Goal: Task Accomplishment & Management: Complete application form

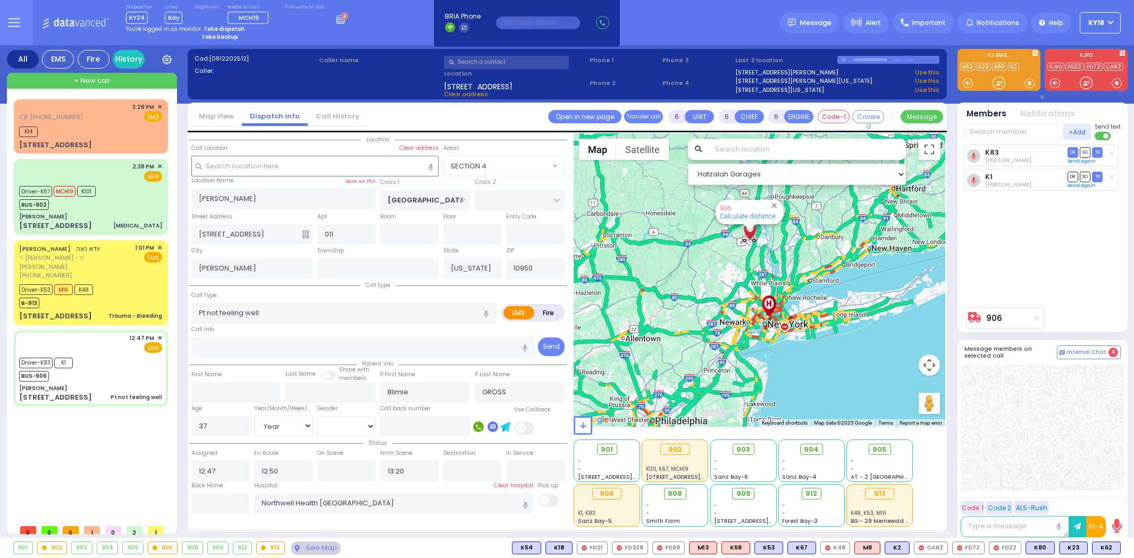
select select "SECTION 4"
select select "Year"
select select "[DEMOGRAPHIC_DATA]"
click at [97, 225] on div "[STREET_ADDRESS] [MEDICAL_DATA]" at bounding box center [90, 226] width 143 height 11
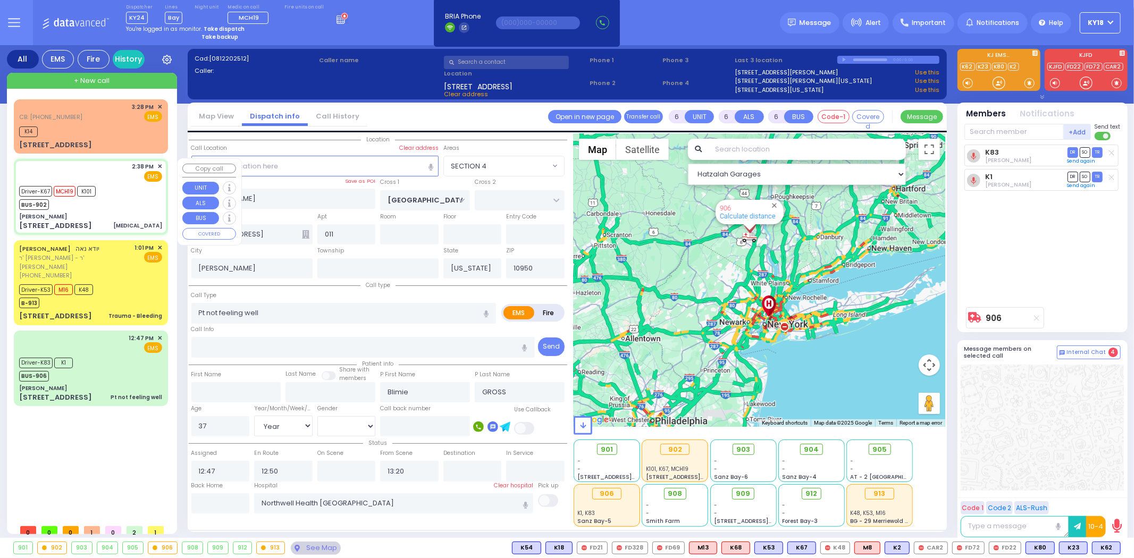
select select
type input "[MEDICAL_DATA]"
radio input "true"
type input "[PERSON_NAME]"
type input "SCHLESINGER"
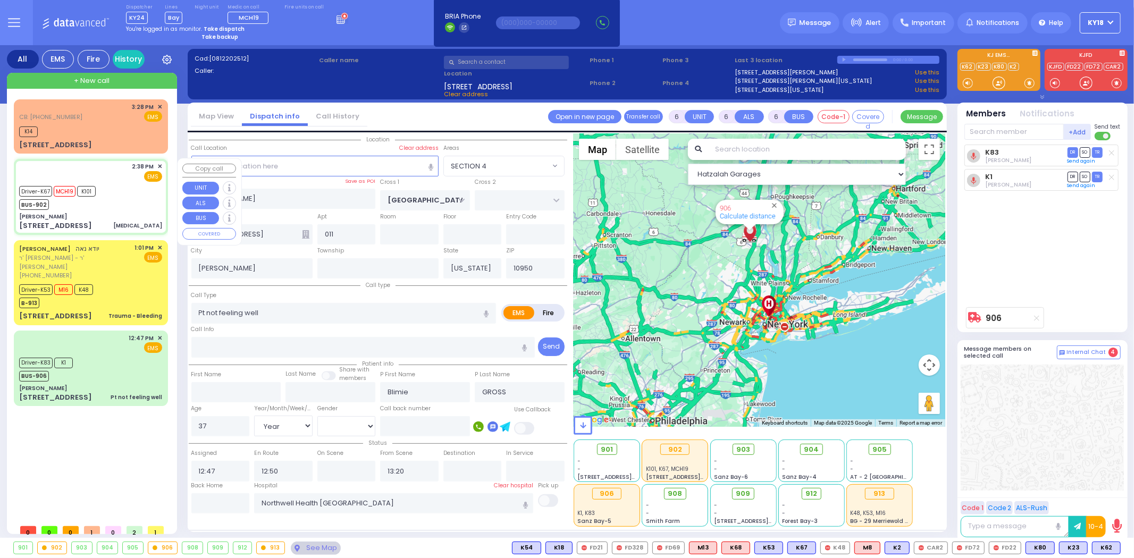
type input "72"
select select "Year"
select select "[DEMOGRAPHIC_DATA]"
type input "14:38"
type input "14:41"
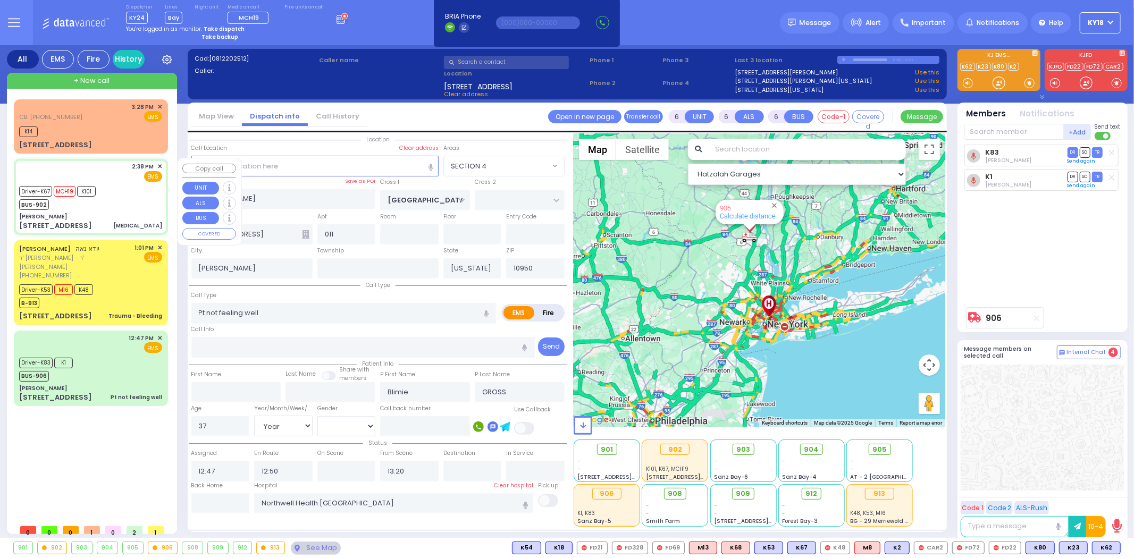
type input "14:43"
type input "15:10"
type input "15:47"
type input "16:04"
type input "[GEOGRAPHIC_DATA]"
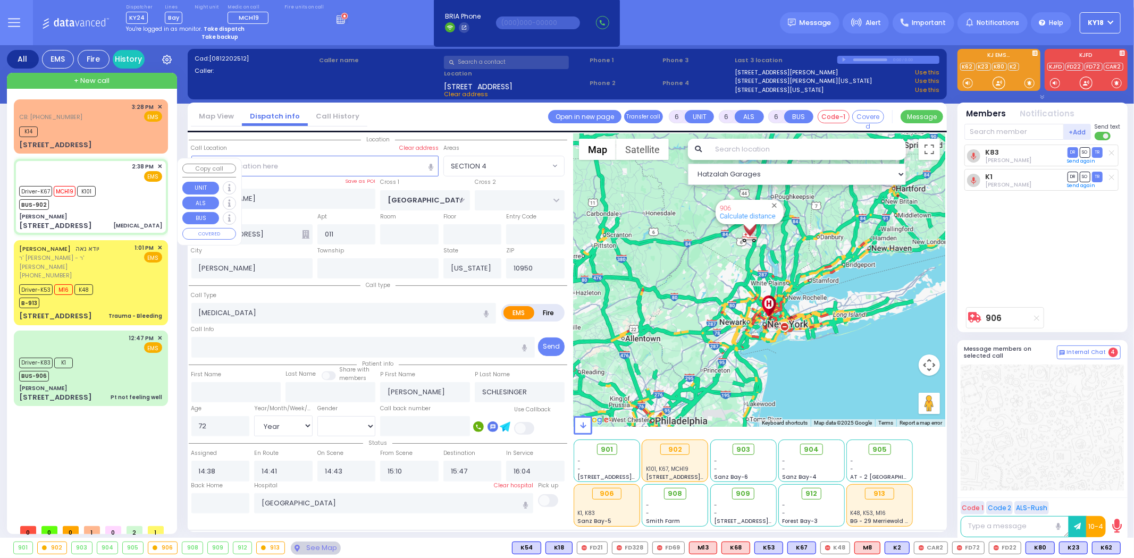
select select "Hatzalah Garages"
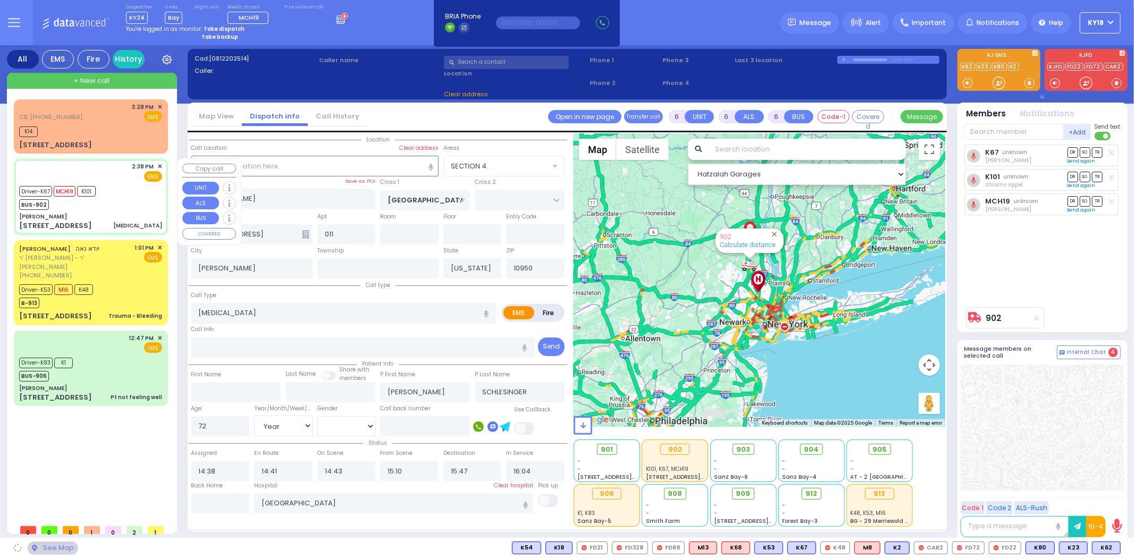
select select "SECTION 4"
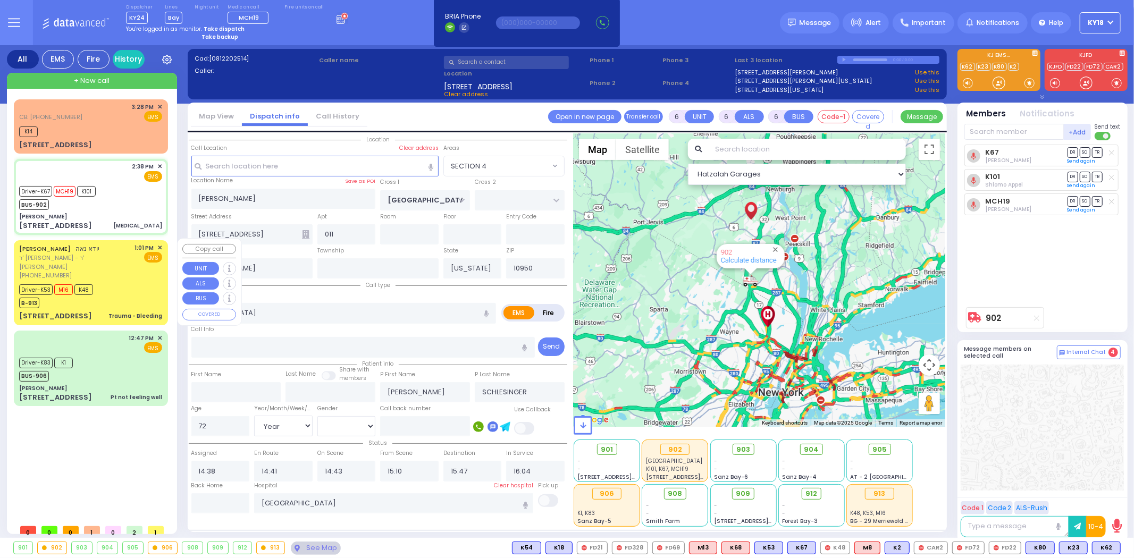
click at [100, 311] on div "[STREET_ADDRESS] Trauma - Bleeding" at bounding box center [90, 316] width 143 height 11
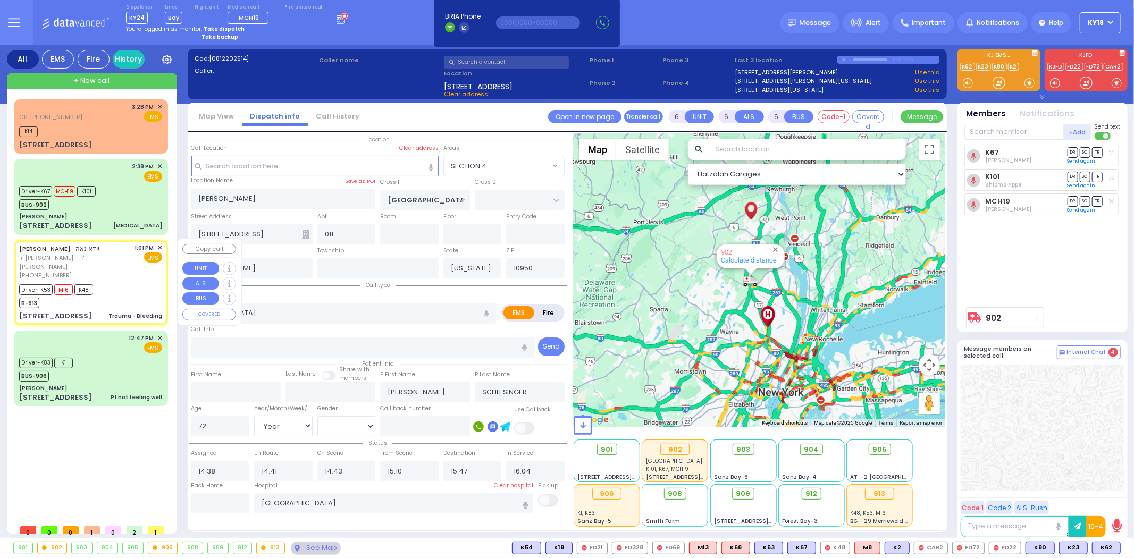
select select
type input "Trauma - Bleeding"
radio input "true"
type input "YIDA"
type input "NOE"
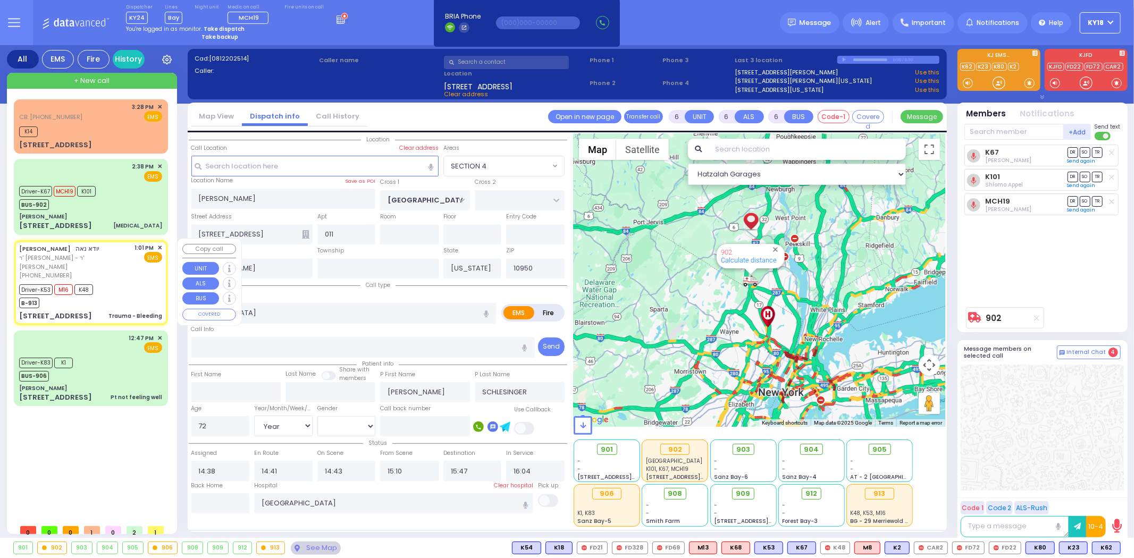
type input "Menachem"
type input "Gold"
type input "1"
select select "Year"
select select "[DEMOGRAPHIC_DATA]"
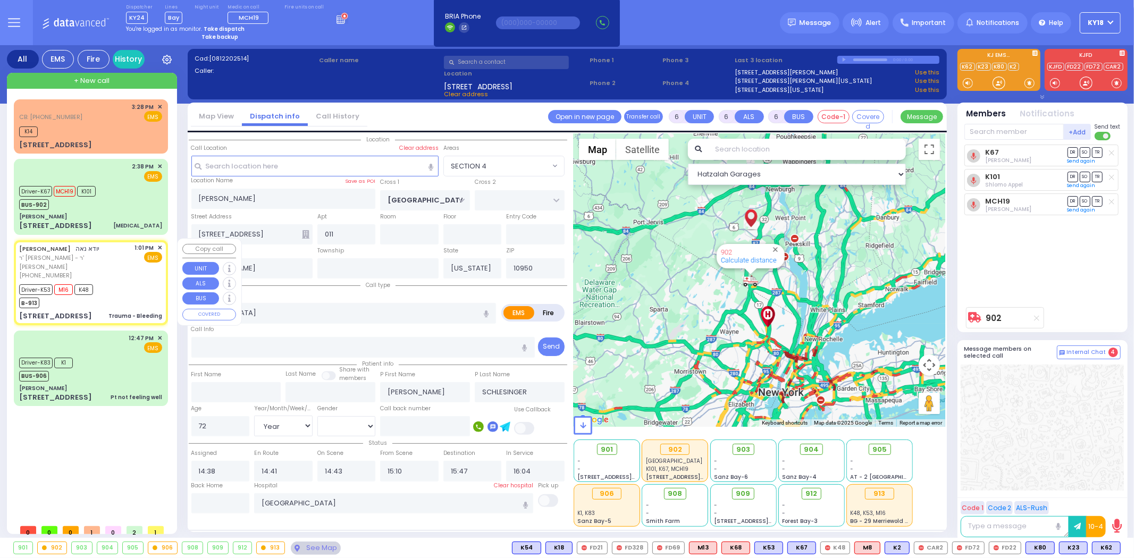
type input "13:01"
type input "13:02"
type input "13:06"
type input "13:19"
type input "14:20"
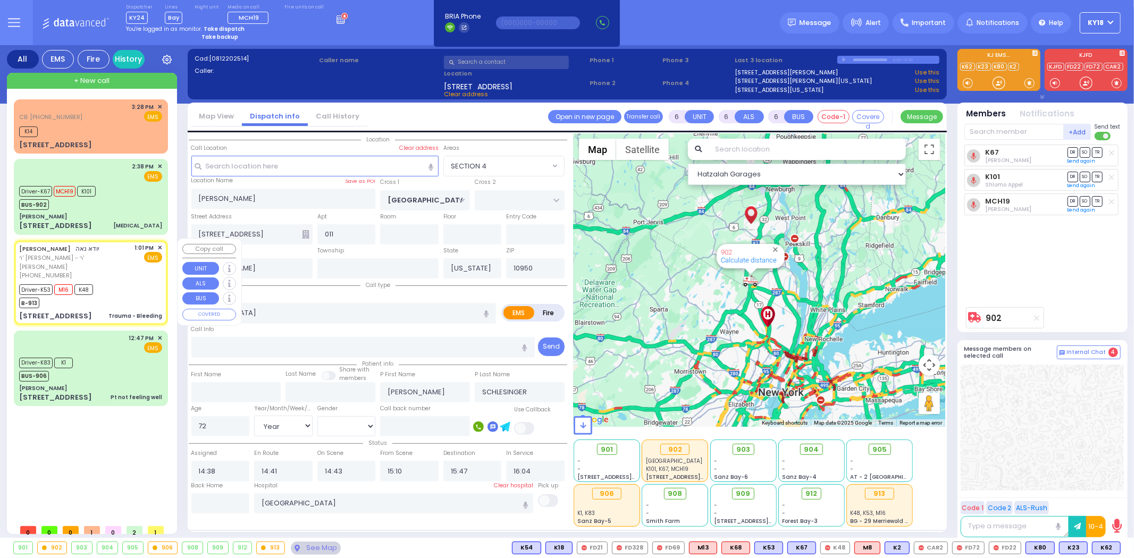
type input "14:23"
type input "[US_STATE][GEOGRAPHIC_DATA]- [GEOGRAPHIC_DATA]"
select select "Hatzalah Garages"
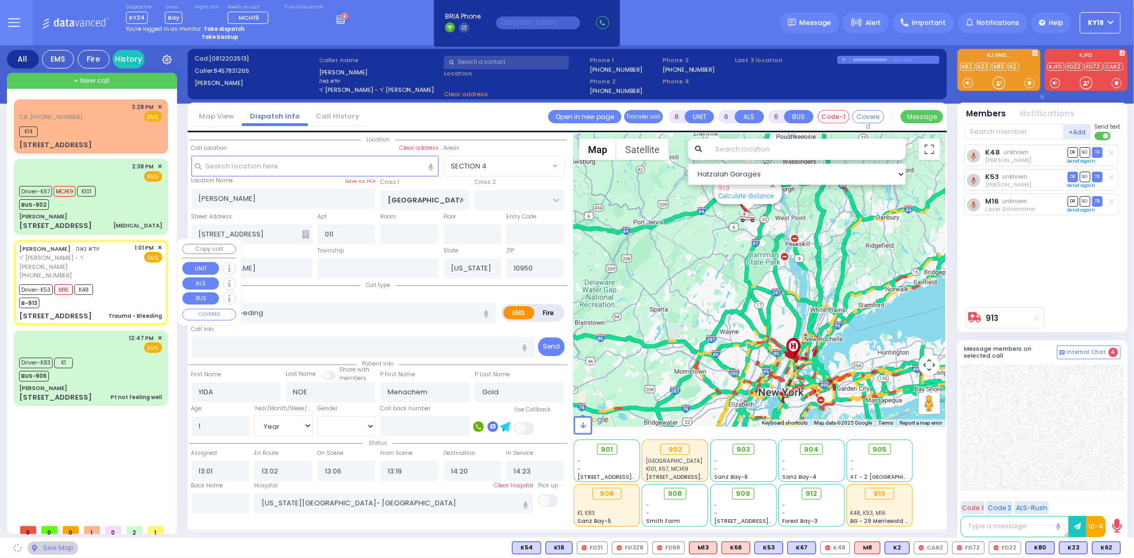
type input "ROBIN RD"
type input "MERRIEWOLD LN NORTH"
type input "[STREET_ADDRESS]"
type input "Monroe"
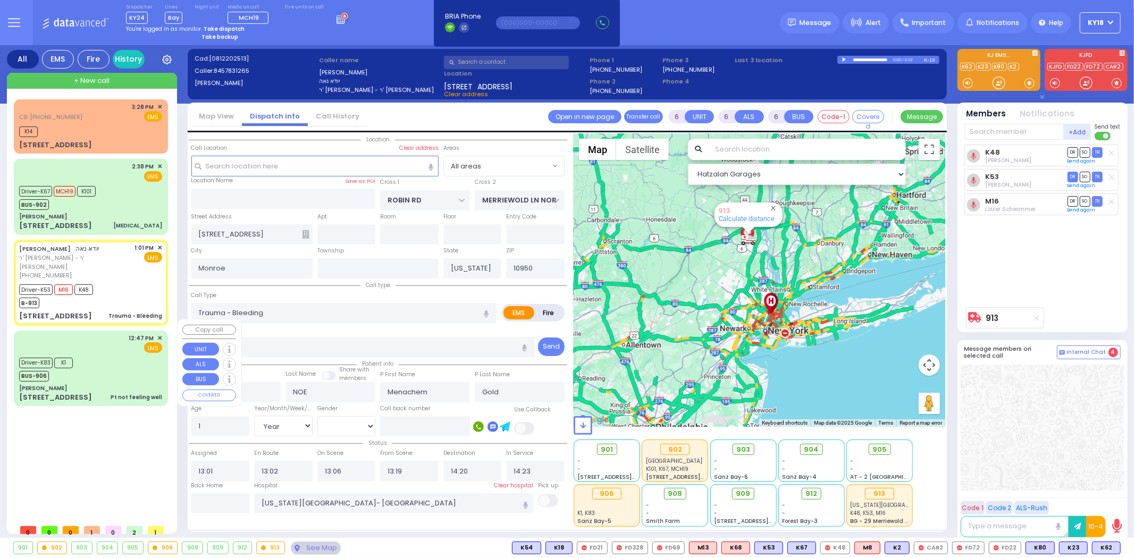
click at [134, 363] on div "Driver-K83 K1 BUS-906" at bounding box center [90, 368] width 143 height 27
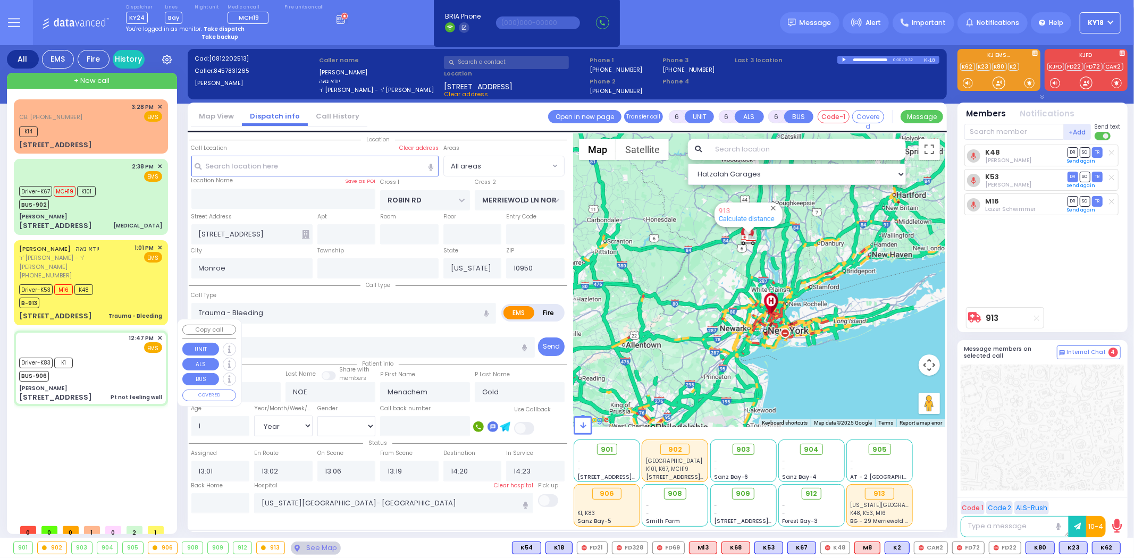
select select
type input "Pt not feeling well"
radio input "true"
type input "Blimie"
type input "GROSS"
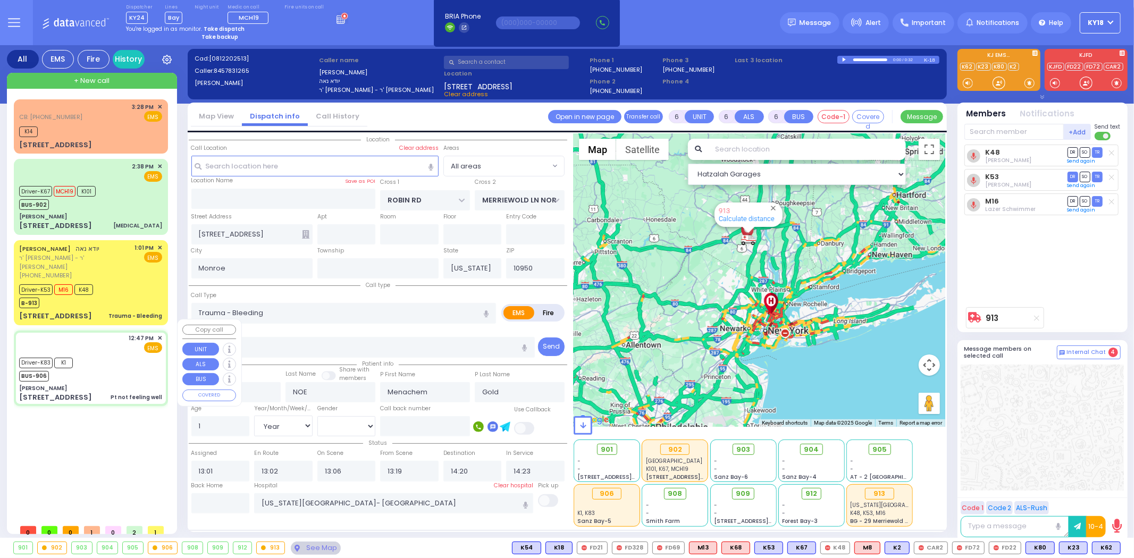
type input "37"
select select "Year"
select select "[DEMOGRAPHIC_DATA]"
type input "12:47"
type input "12:50"
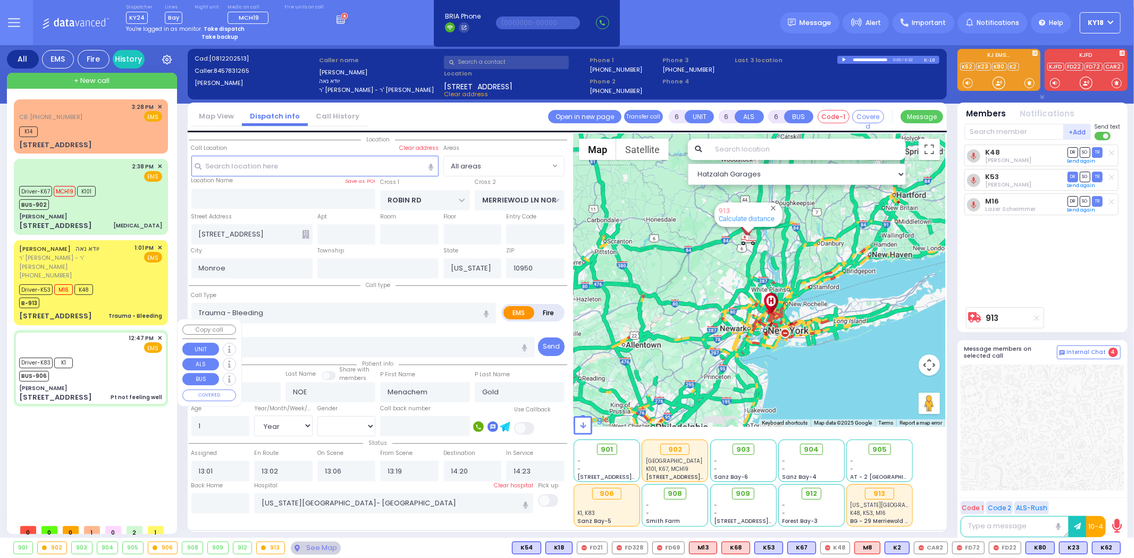
type input "13:20"
type input "Northwell Health [GEOGRAPHIC_DATA]"
select select "Hatzalah Garages"
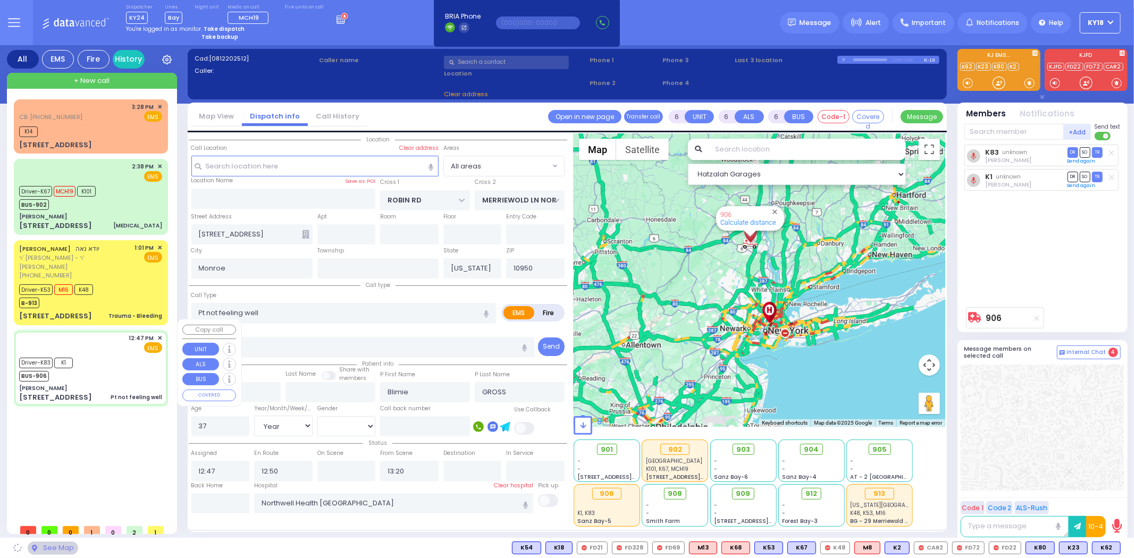
type input "[PERSON_NAME]"
type input "[GEOGRAPHIC_DATA]"
type input "[STREET_ADDRESS]"
type input "011"
type input "[PERSON_NAME]"
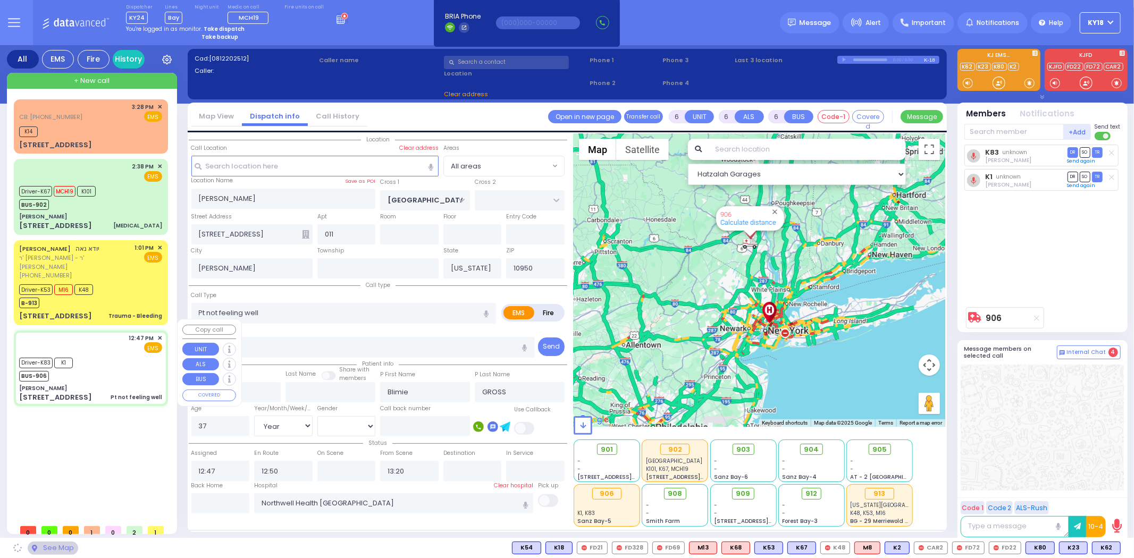
select select "SECTION 4"
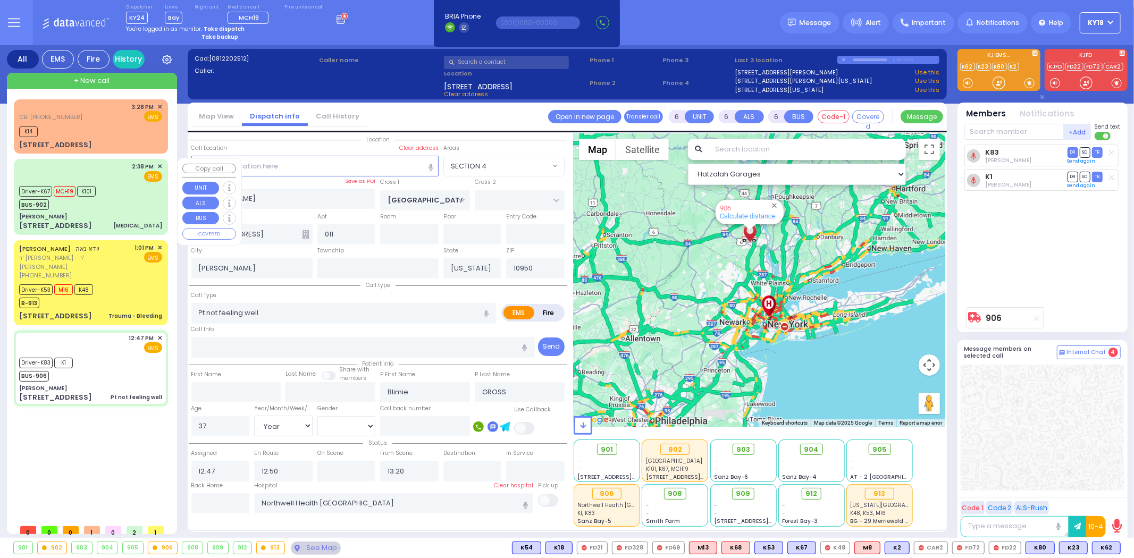
click at [124, 210] on div "2:38 PM ✕ EMS Driver-K67" at bounding box center [91, 196] width 150 height 72
select select
type input "[MEDICAL_DATA]"
radio input "true"
type input "[PERSON_NAME]"
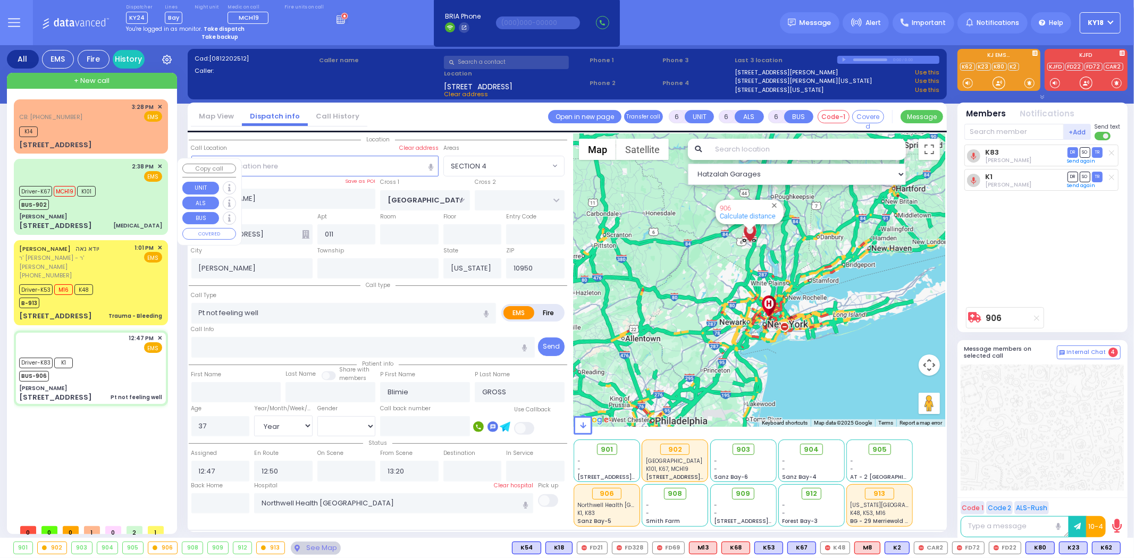
type input "SCHLESINGER"
type input "72"
select select "Year"
select select "[DEMOGRAPHIC_DATA]"
type input "14:38"
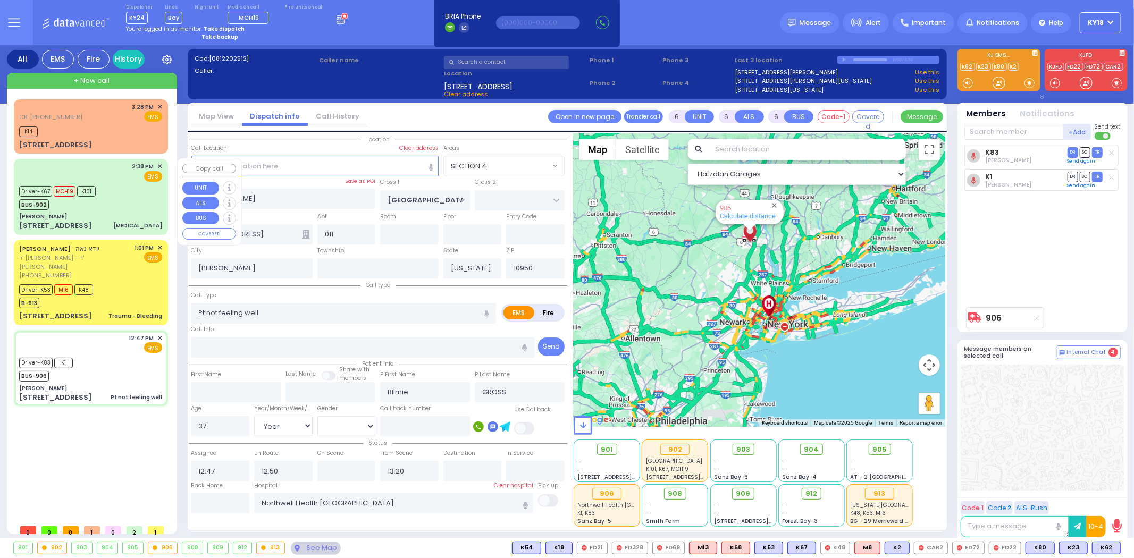
type input "14:41"
type input "14:43"
type input "15:10"
type input "15:47"
type input "16:04"
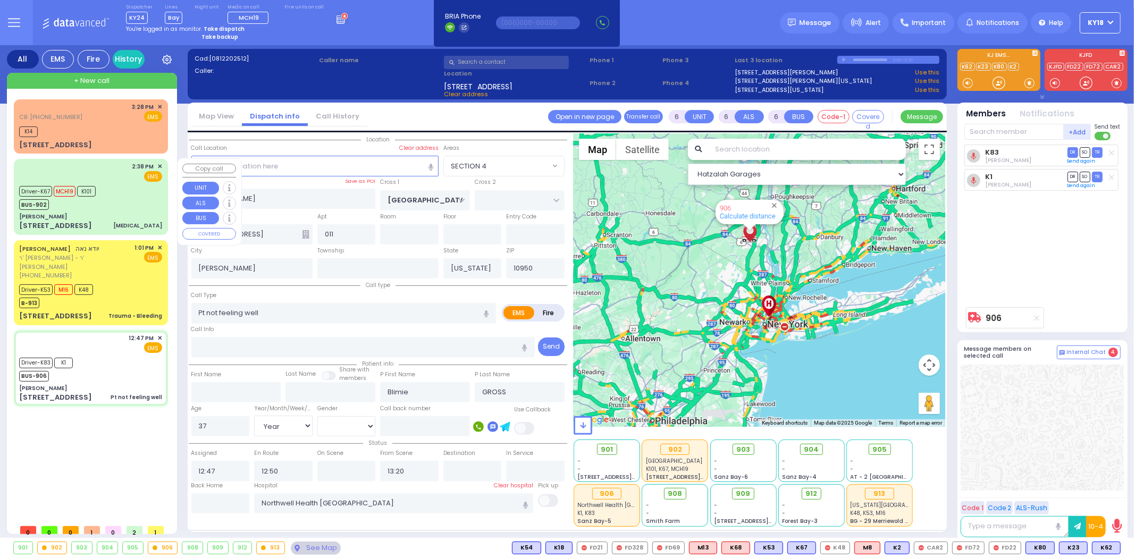
type input "[GEOGRAPHIC_DATA]"
select select "Hatzalah Garages"
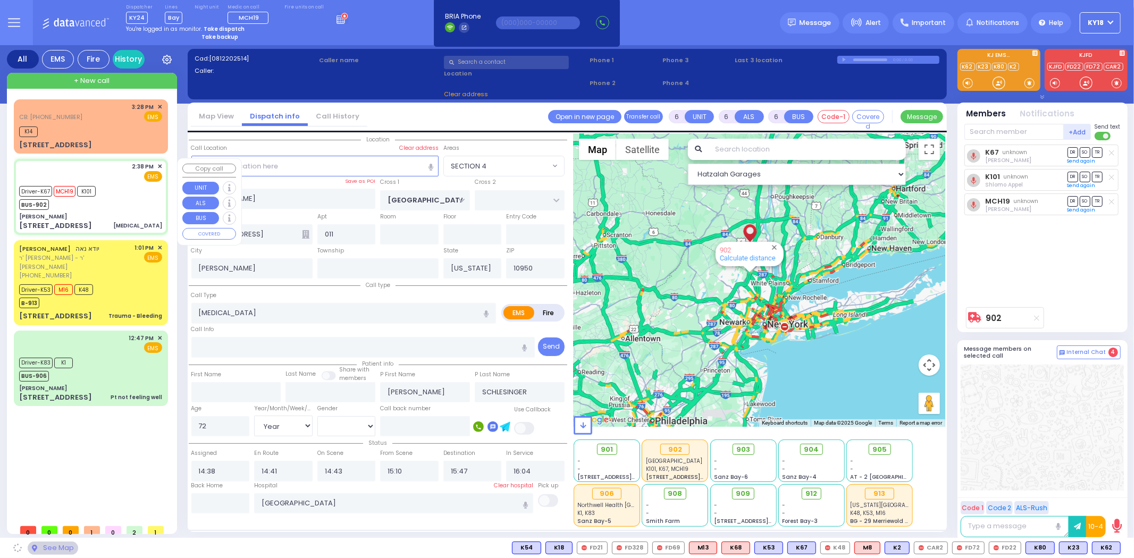
select select "SECTION 4"
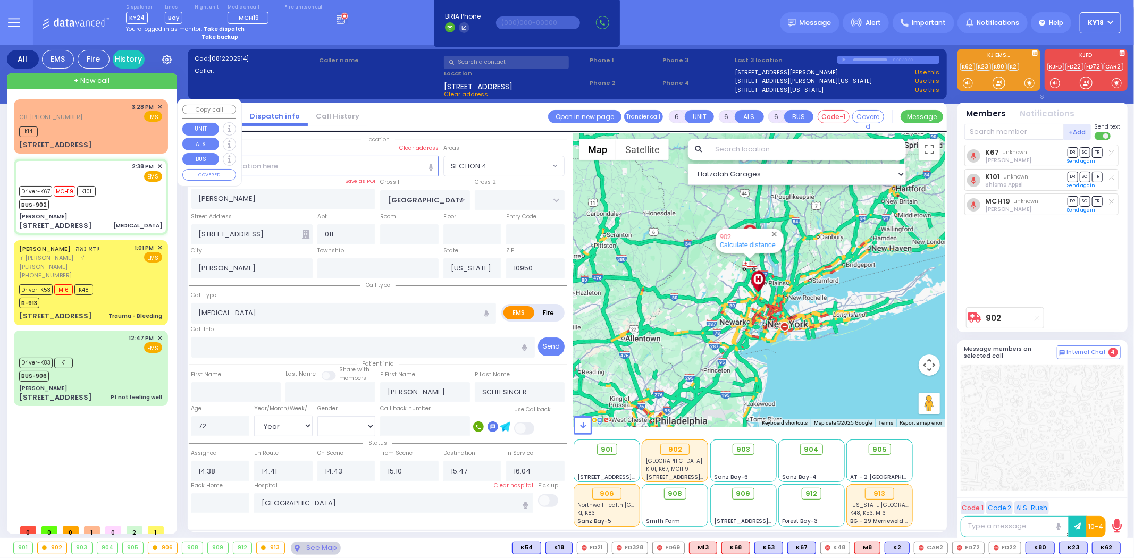
click at [115, 146] on div "[STREET_ADDRESS]" at bounding box center [90, 145] width 143 height 11
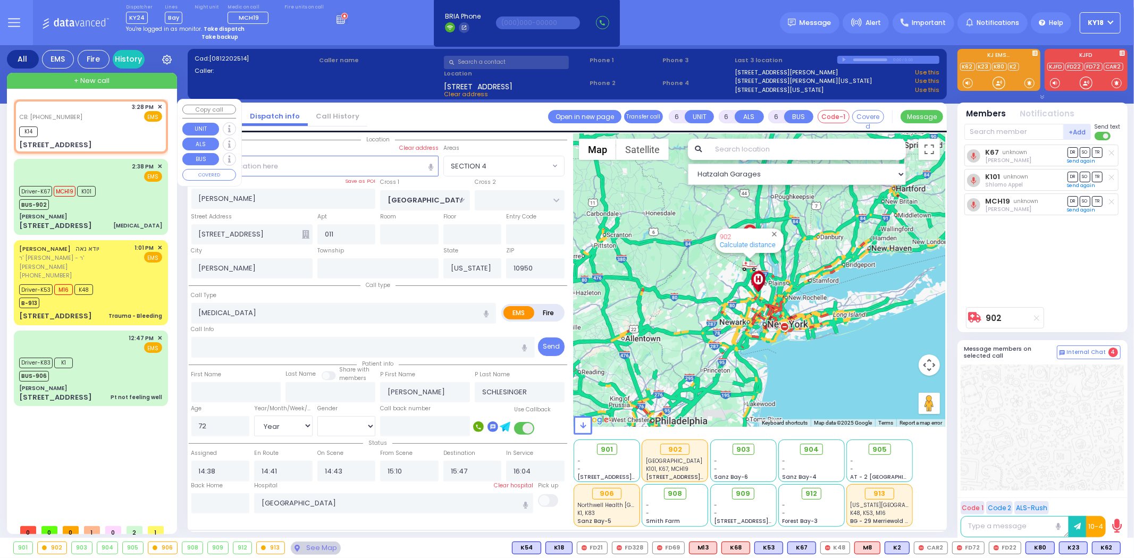
type input "2"
type input "1"
select select
radio input "true"
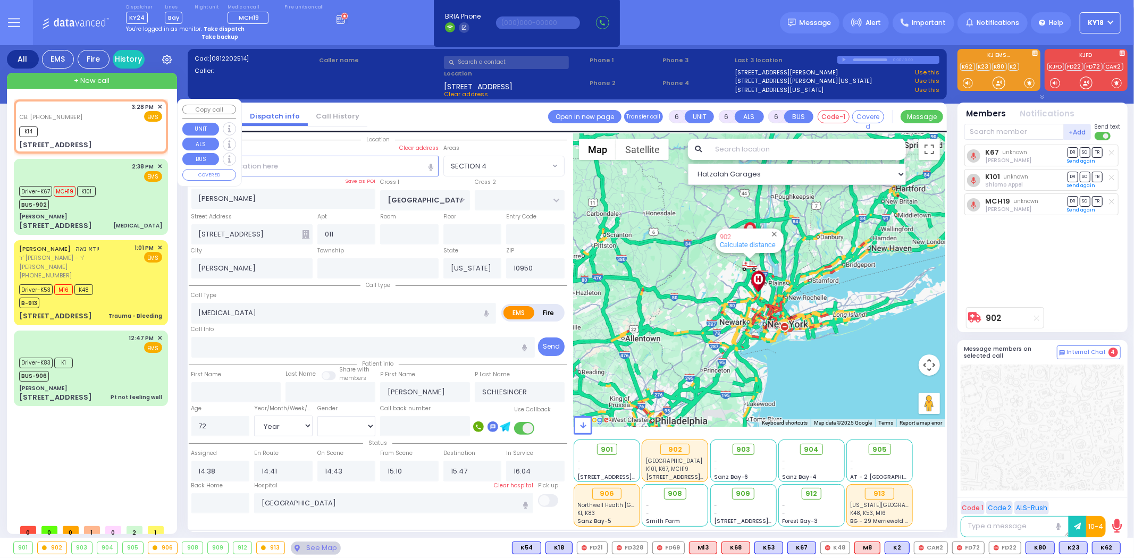
select select
type input "8457816646"
type input "15:28"
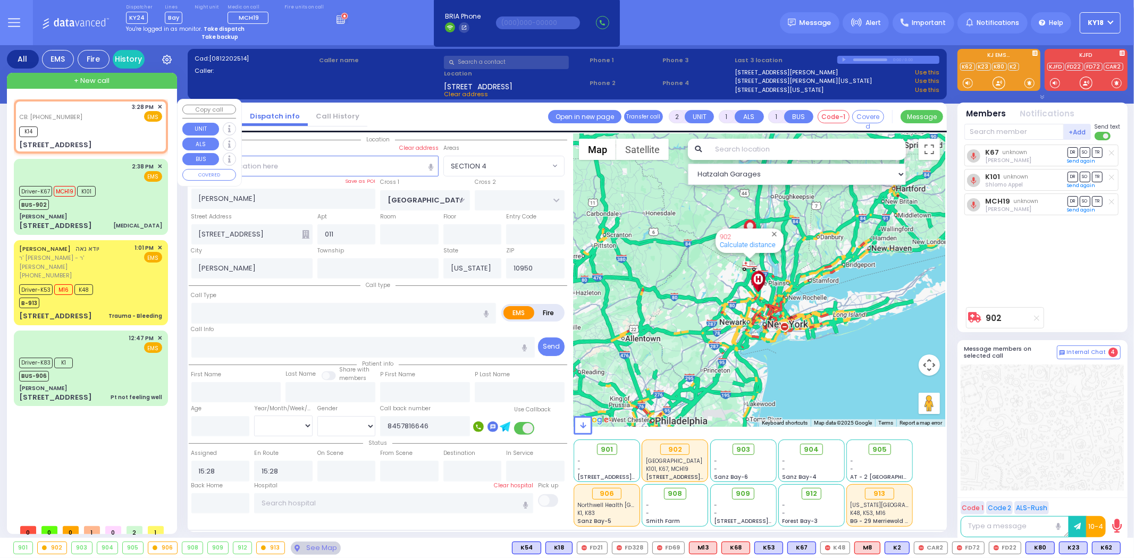
select select "Hatzalah Garages"
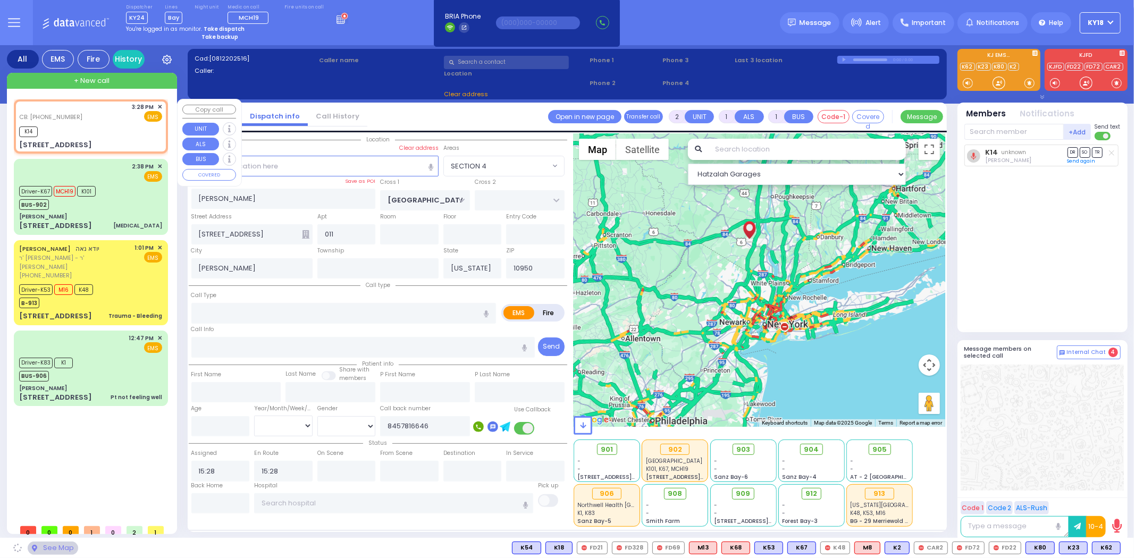
type input "PRAG BLVD"
type input "DAJ BLVD"
type input "[STREET_ADDRESS]"
select select "SECTION 6"
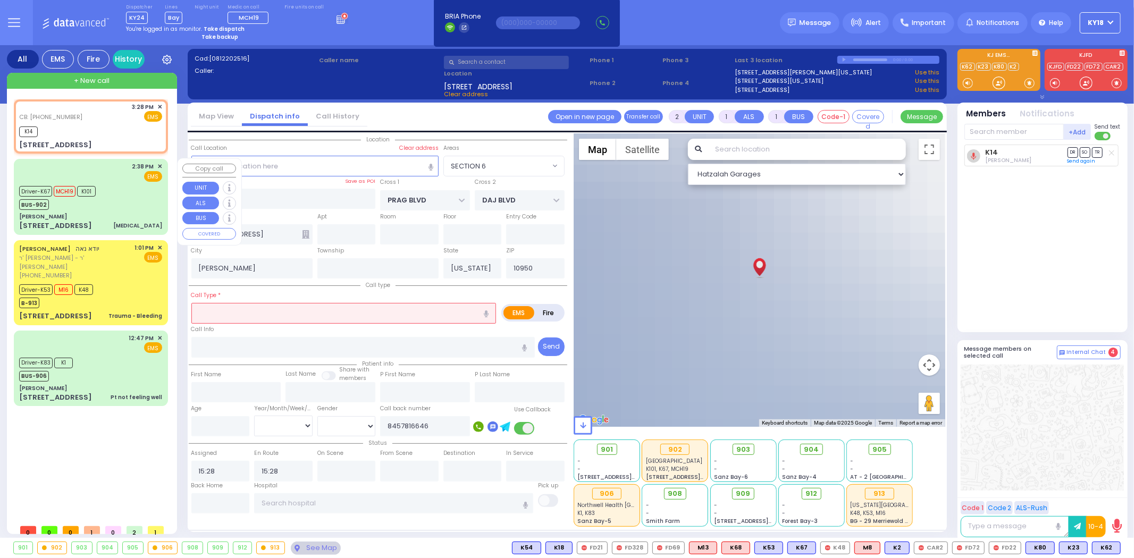
click at [109, 192] on div "Driver-K67 MCH19 K101 BUS-902" at bounding box center [90, 196] width 143 height 27
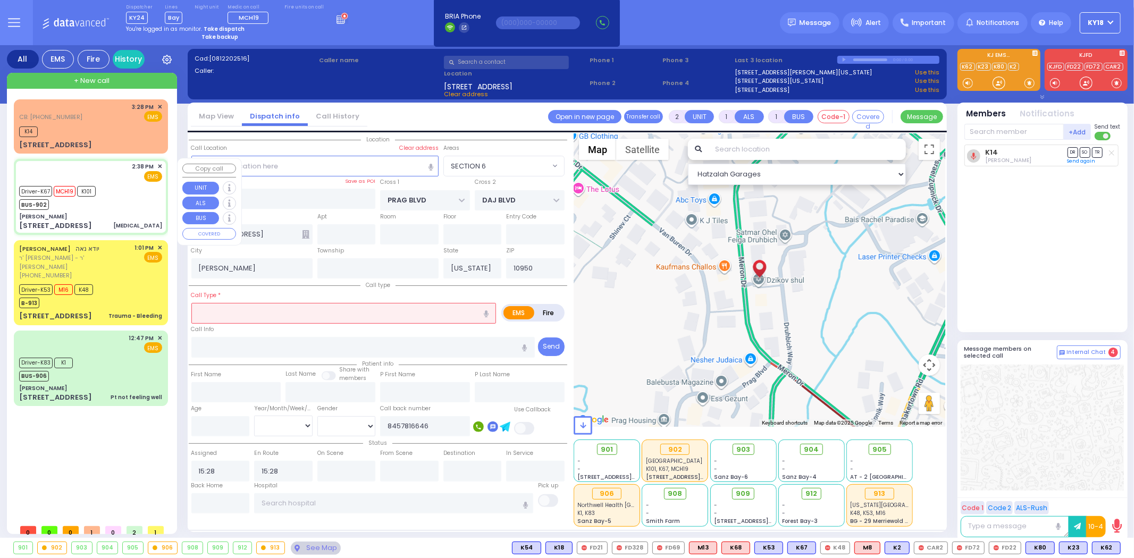
type input "6"
select select
type input "[MEDICAL_DATA]"
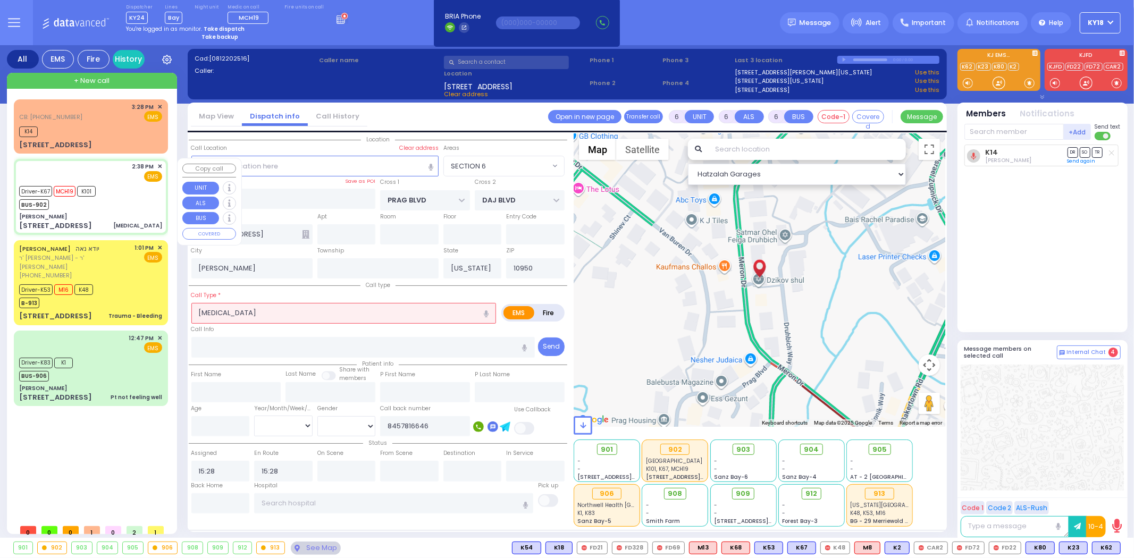
radio input "true"
type input "[PERSON_NAME]"
type input "SCHLESINGER"
type input "72"
select select "Year"
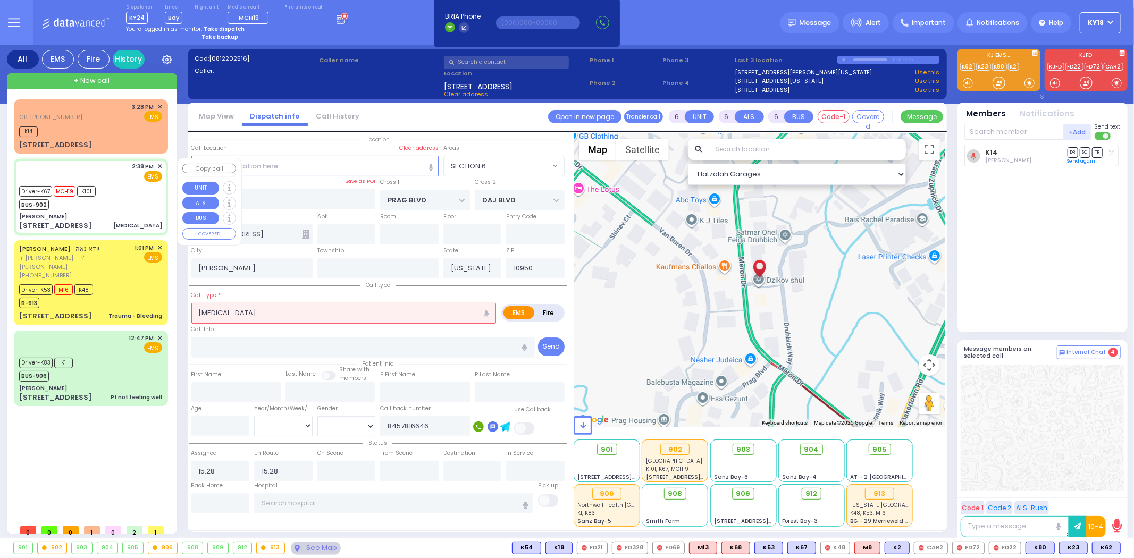
select select "[DEMOGRAPHIC_DATA]"
type input "14:38"
type input "14:41"
type input "14:43"
type input "15:10"
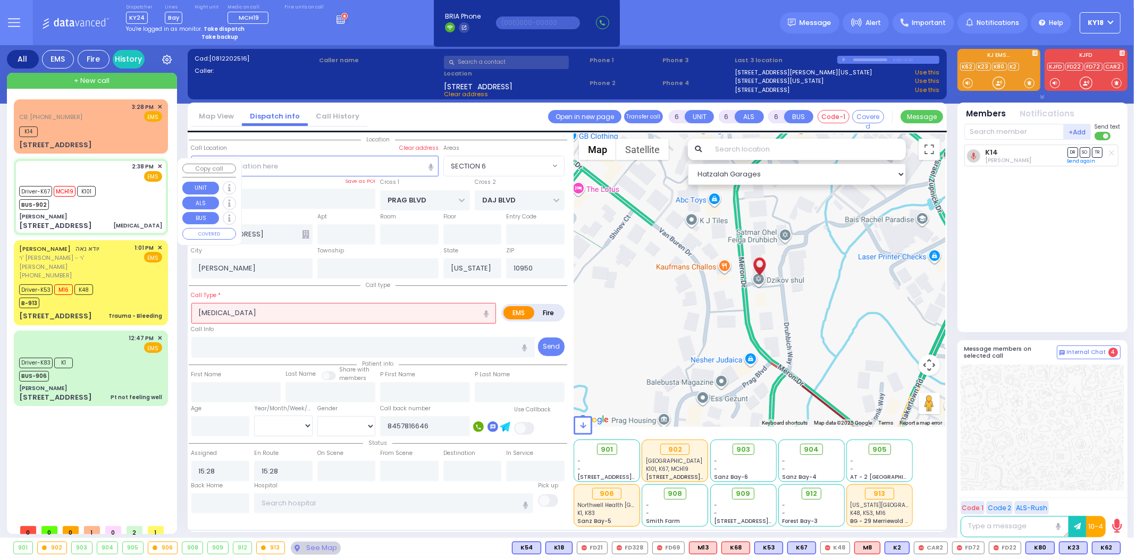
type input "15:47"
type input "16:04"
type input "[GEOGRAPHIC_DATA]"
select select "Hatzalah Garages"
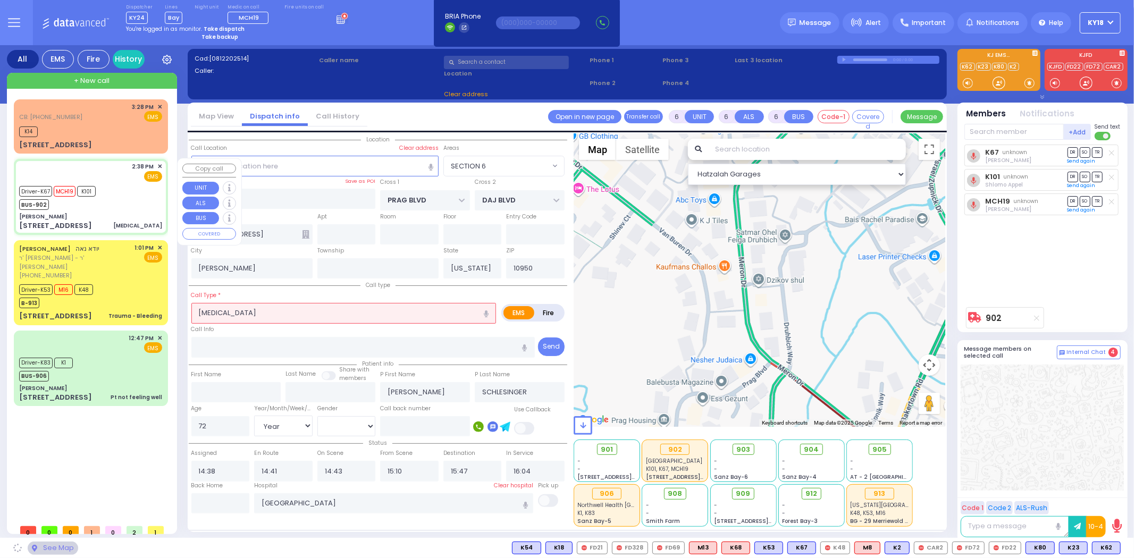
type input "[PERSON_NAME]"
type input "[GEOGRAPHIC_DATA]"
type input "[STREET_ADDRESS]"
type input "011"
select select "SECTION 4"
